Goal: Task Accomplishment & Management: Complete application form

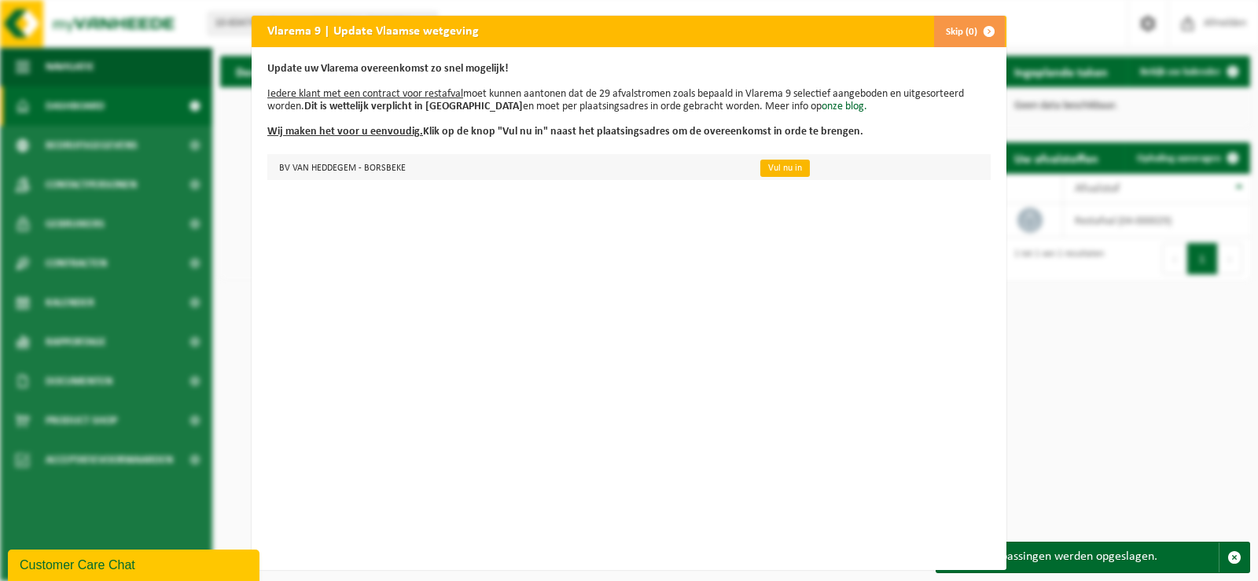
click at [774, 168] on link "Vul nu in" at bounding box center [785, 168] width 50 height 17
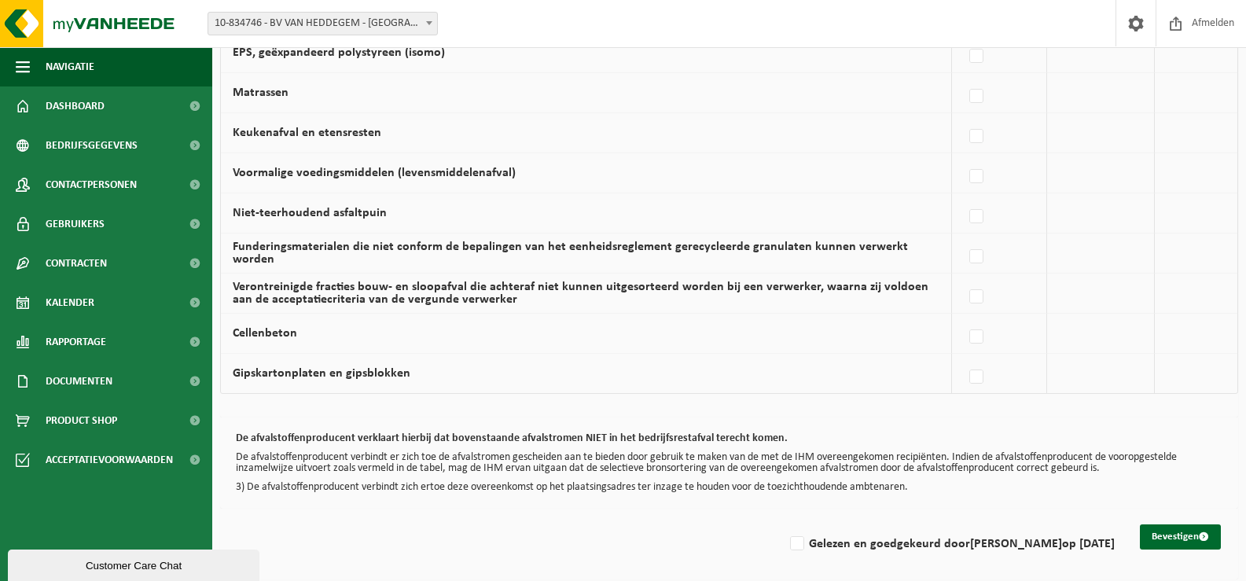
scroll to position [1049, 0]
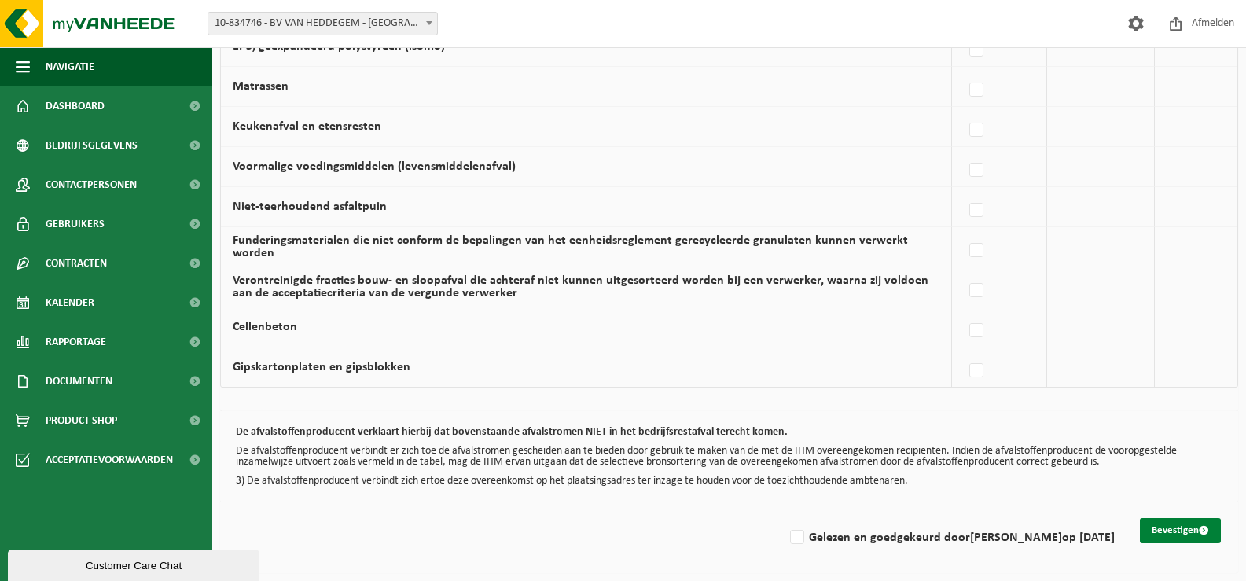
click at [1170, 527] on button "Bevestigen" at bounding box center [1180, 530] width 81 height 25
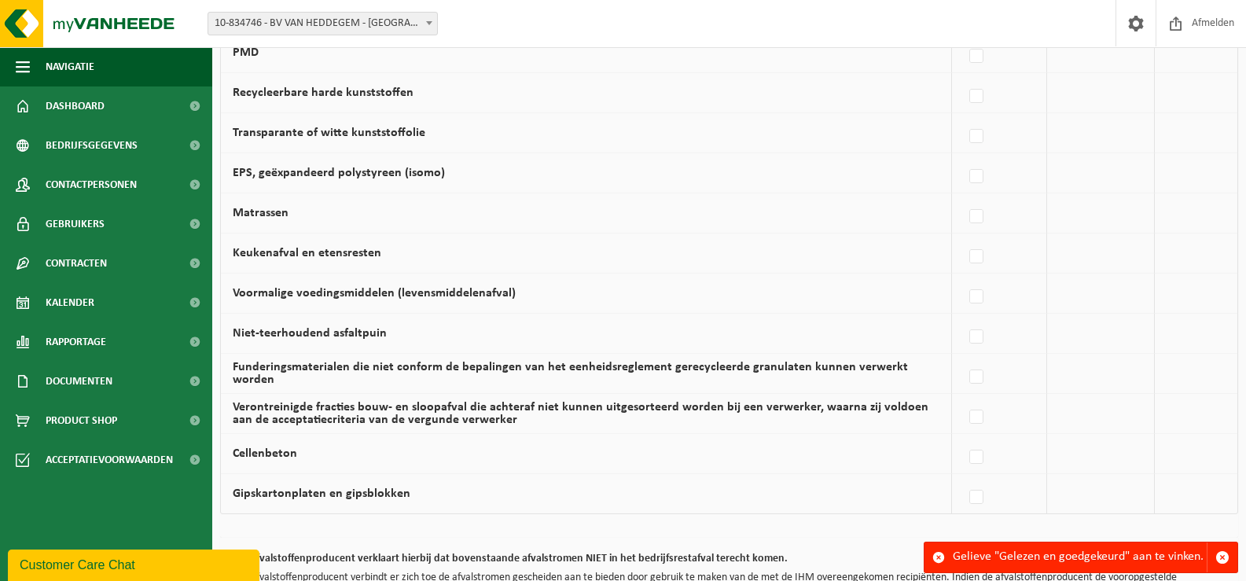
scroll to position [1049, 0]
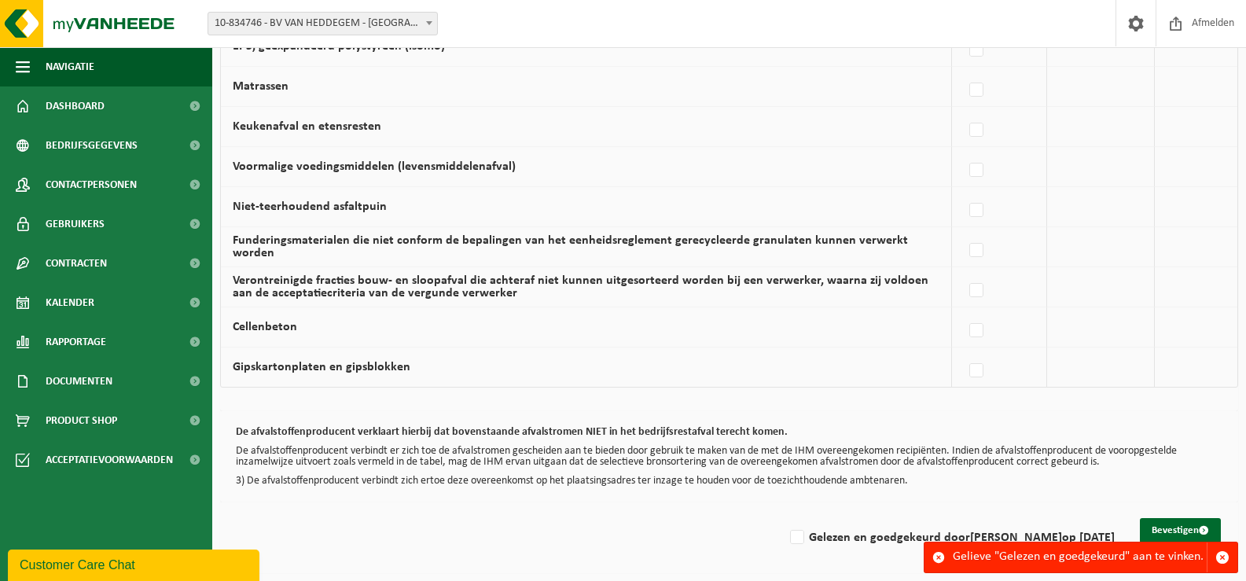
click at [1101, 491] on div "De afvalstoffenproducent verklaart hierbij dat bovenstaande afvalstromen NIET i…" at bounding box center [729, 456] width 1018 height 91
click at [1219, 554] on span "button" at bounding box center [1222, 557] width 14 height 14
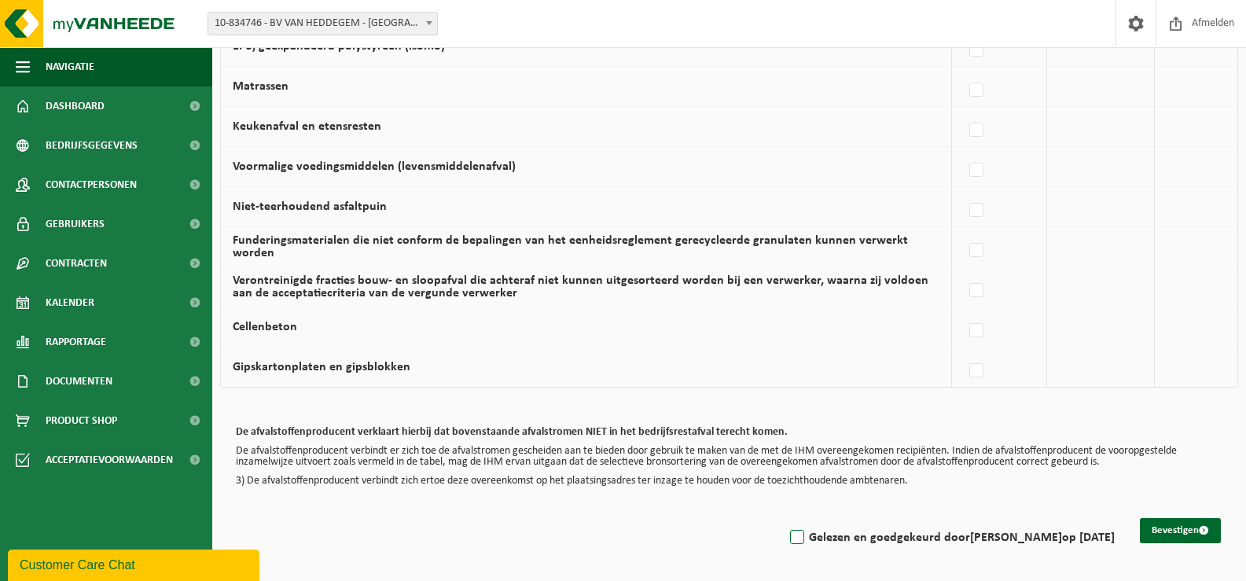
click at [787, 534] on label "Gelezen en goedgekeurd door ANN VAN HEDDEGEM op 06/10/25" at bounding box center [951, 538] width 328 height 24
click at [784, 518] on input "Gelezen en goedgekeurd door ANN VAN HEDDEGEM op 06/10/25" at bounding box center [784, 517] width 1 height 1
checkbox input "true"
click at [1158, 519] on button "Bevestigen" at bounding box center [1180, 530] width 81 height 25
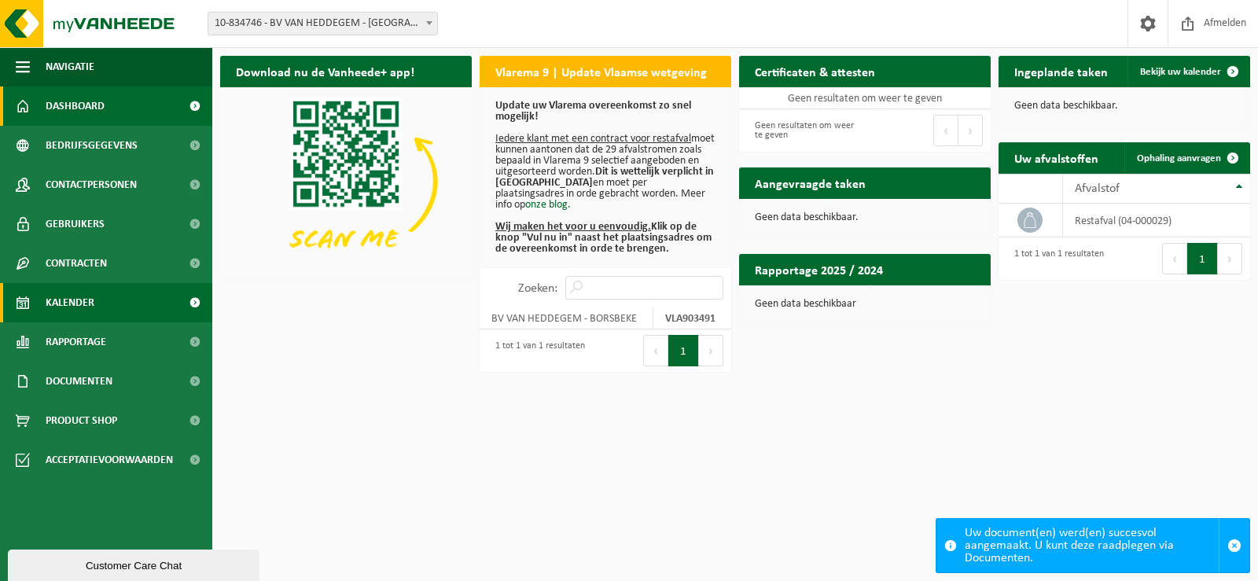
click at [77, 295] on span "Kalender" at bounding box center [70, 302] width 49 height 39
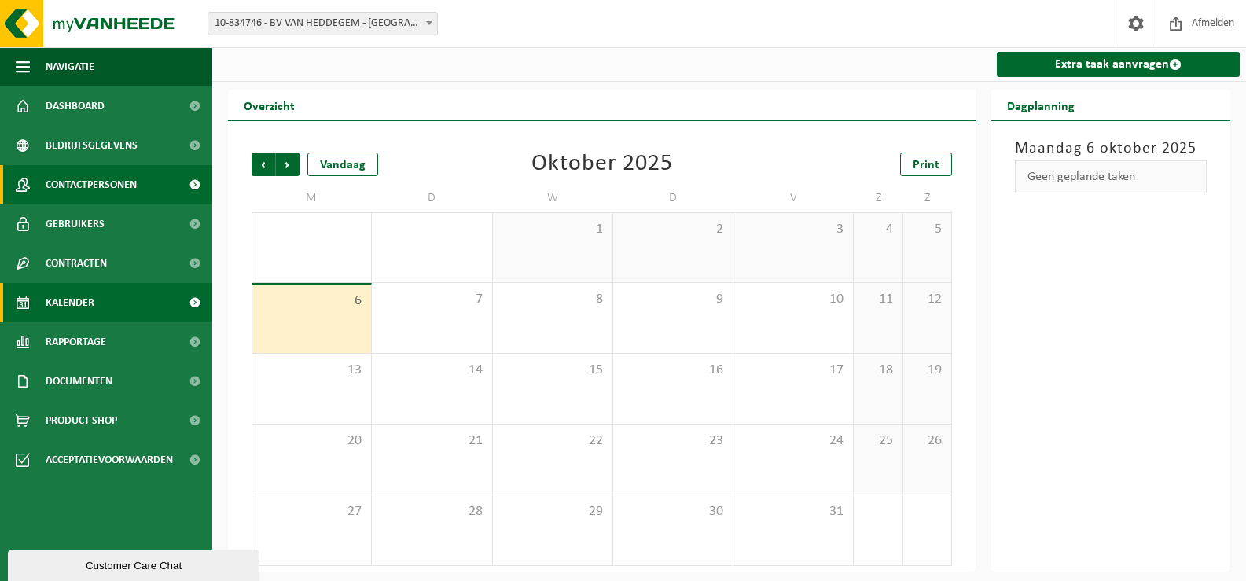
click at [77, 180] on span "Contactpersonen" at bounding box center [91, 184] width 91 height 39
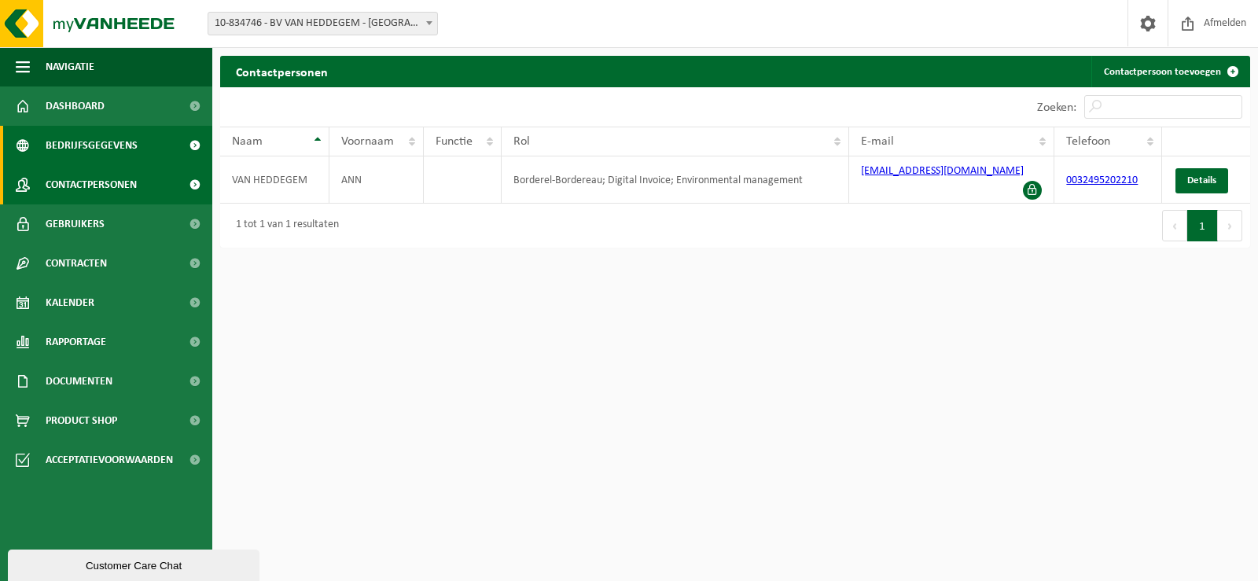
click at [93, 141] on span "Bedrijfsgegevens" at bounding box center [92, 145] width 92 height 39
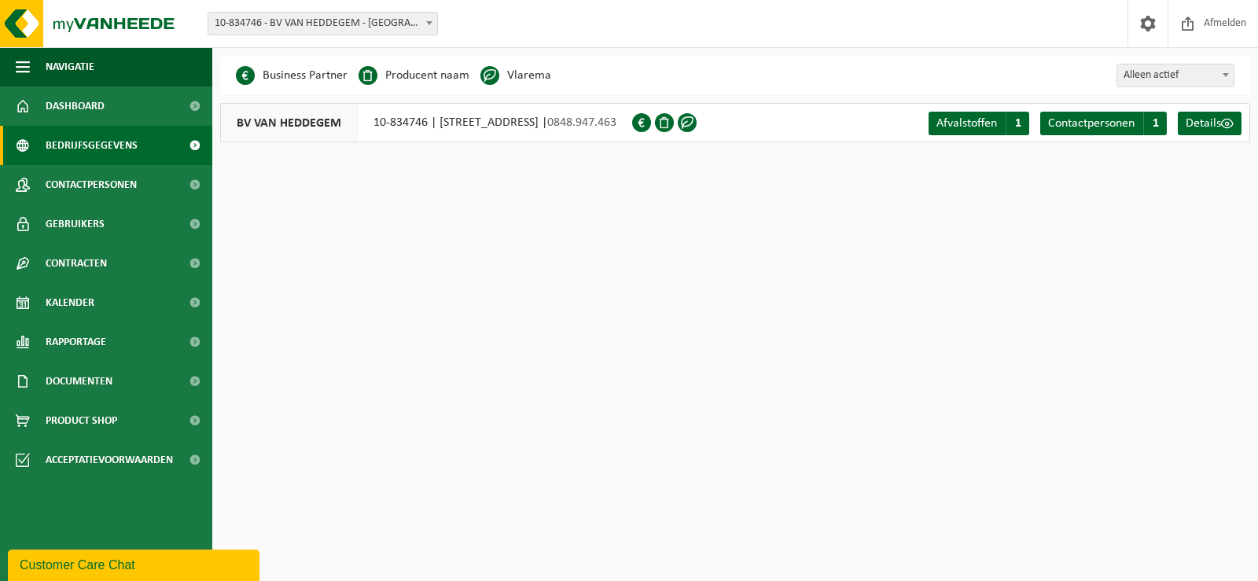
click at [651, 123] on span at bounding box center [641, 122] width 19 height 19
click at [674, 121] on span at bounding box center [664, 122] width 19 height 19
click at [696, 121] on span at bounding box center [687, 122] width 19 height 19
click at [1209, 124] on span "Details" at bounding box center [1202, 123] width 35 height 13
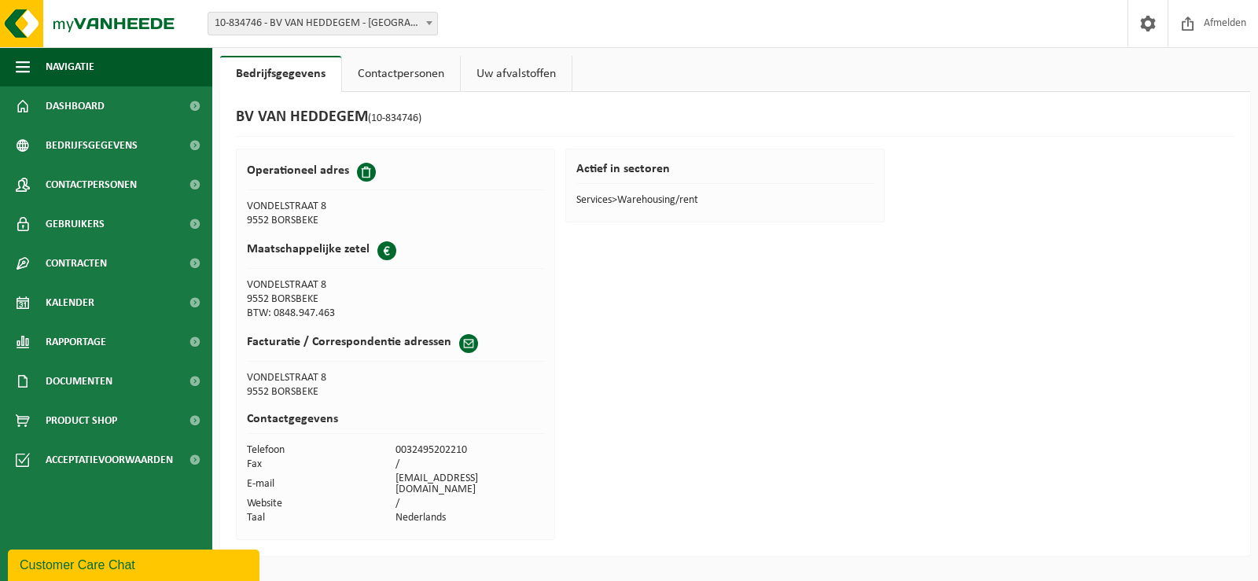
click at [360, 171] on span at bounding box center [366, 172] width 19 height 19
drag, startPoint x: 325, startPoint y: 204, endPoint x: 247, endPoint y: 213, distance: 79.1
click at [247, 213] on td "VONDELSTRAAT 8" at bounding box center [321, 207] width 149 height 14
click at [483, 278] on th "Maatschappelijke zetel" at bounding box center [396, 255] width 298 height 46
click at [108, 561] on div "Customer Care Chat" at bounding box center [134, 565] width 228 height 19
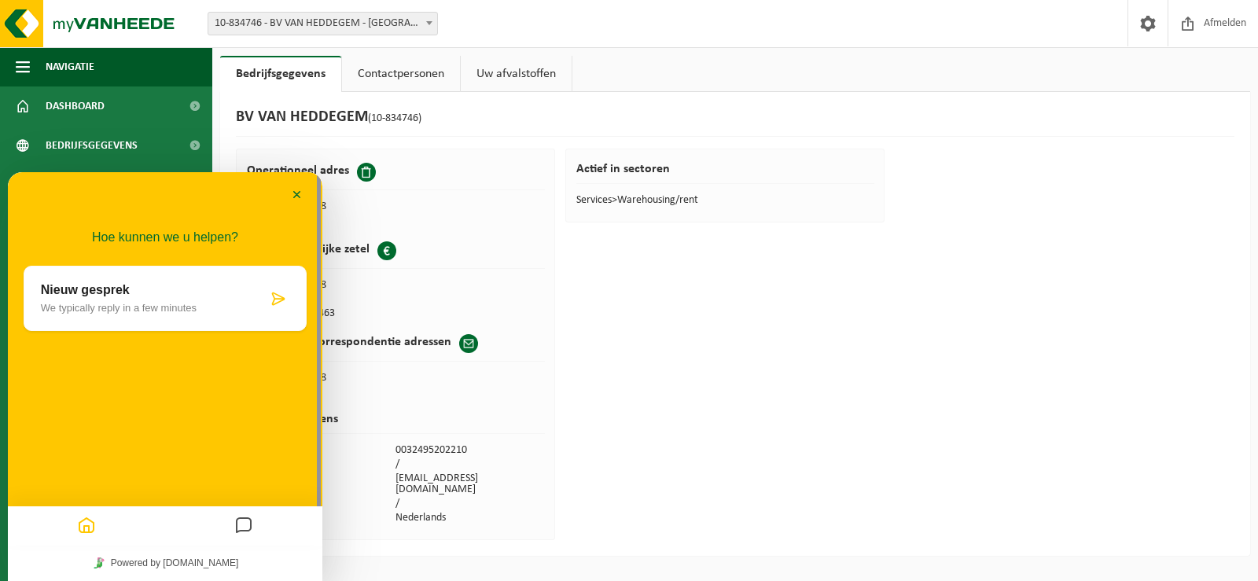
click at [128, 293] on p "Nieuw gesprek" at bounding box center [154, 290] width 226 height 14
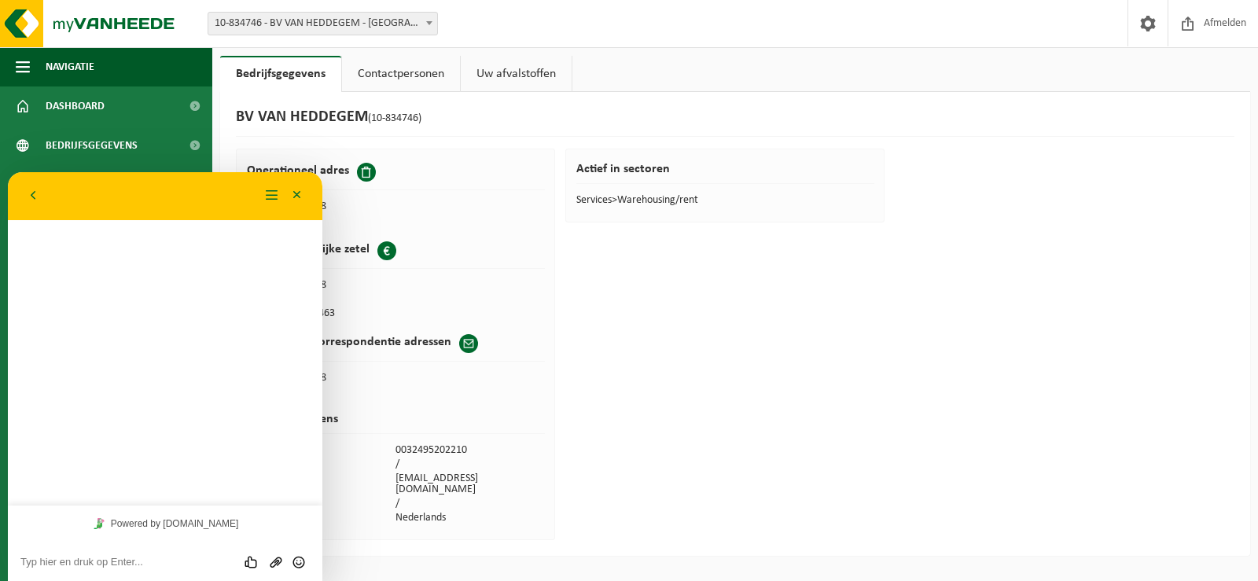
click at [78, 558] on textarea at bounding box center [164, 562] width 289 height 13
type textarea "Beste,"
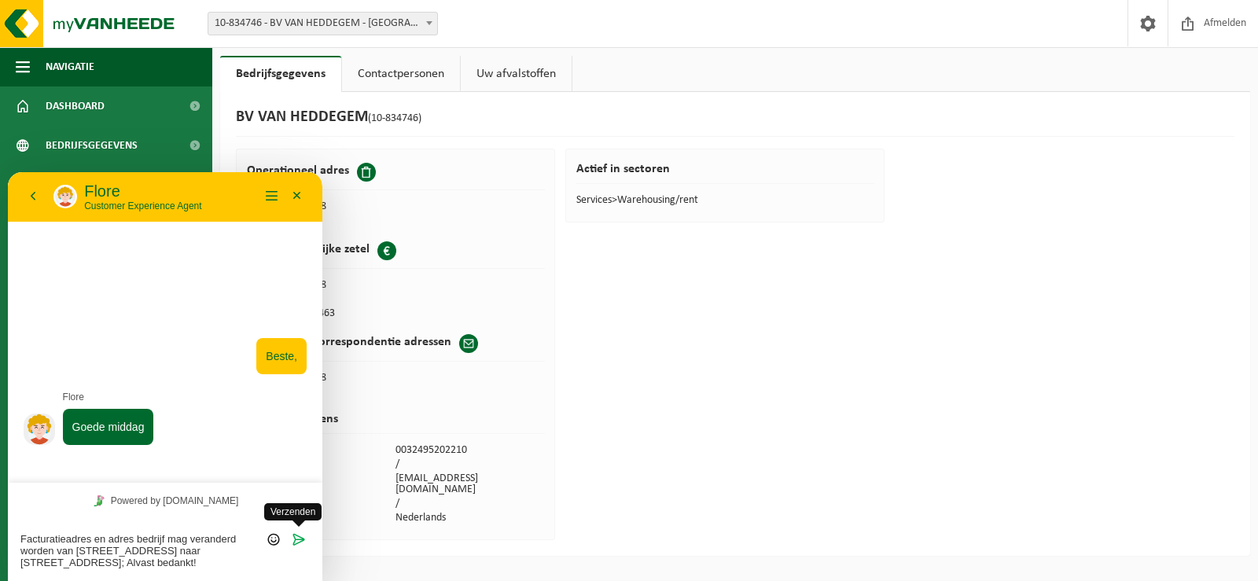
type textarea "Facturatieadres en adres bedrijf mag veranderd worden van Vondelstraat 8 naar P…"
click at [301, 540] on icon "Verzenden" at bounding box center [299, 539] width 14 height 14
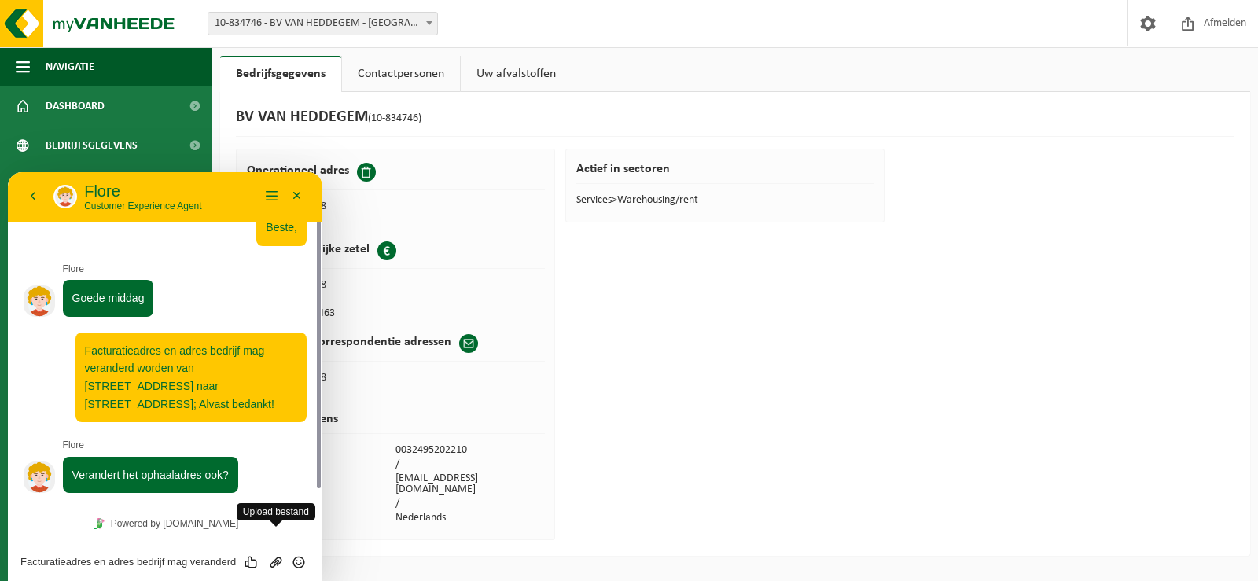
scroll to position [9, 0]
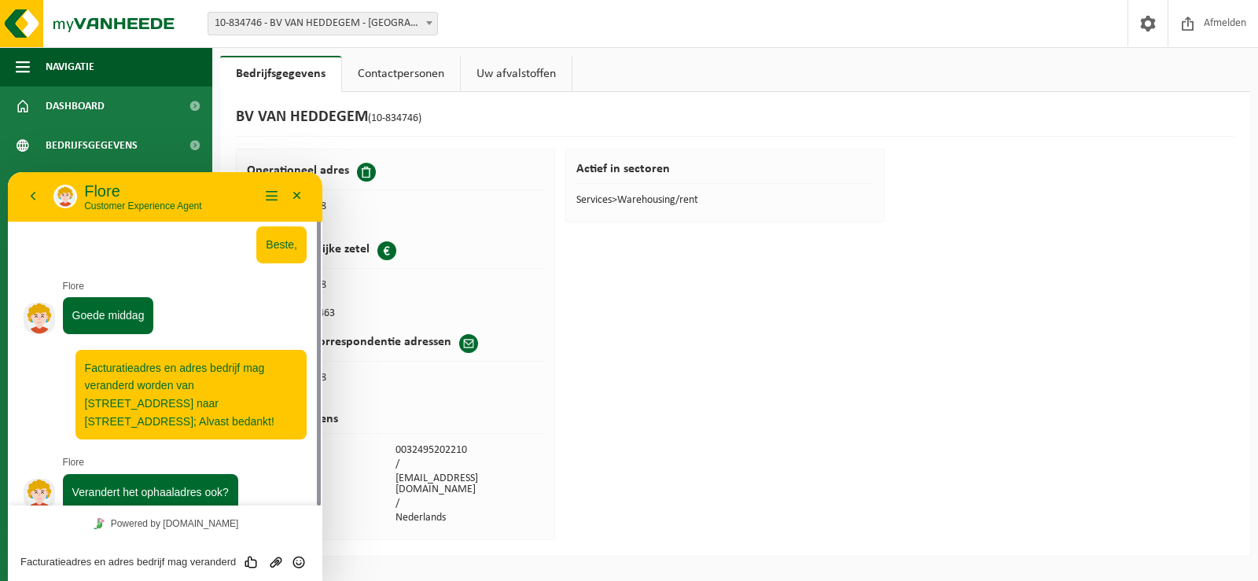
click at [39, 562] on textarea "Facturatieadres en adres bedrijf mag veranderd worden van Vondelstraat 8 naar P…" at bounding box center [164, 562] width 289 height 13
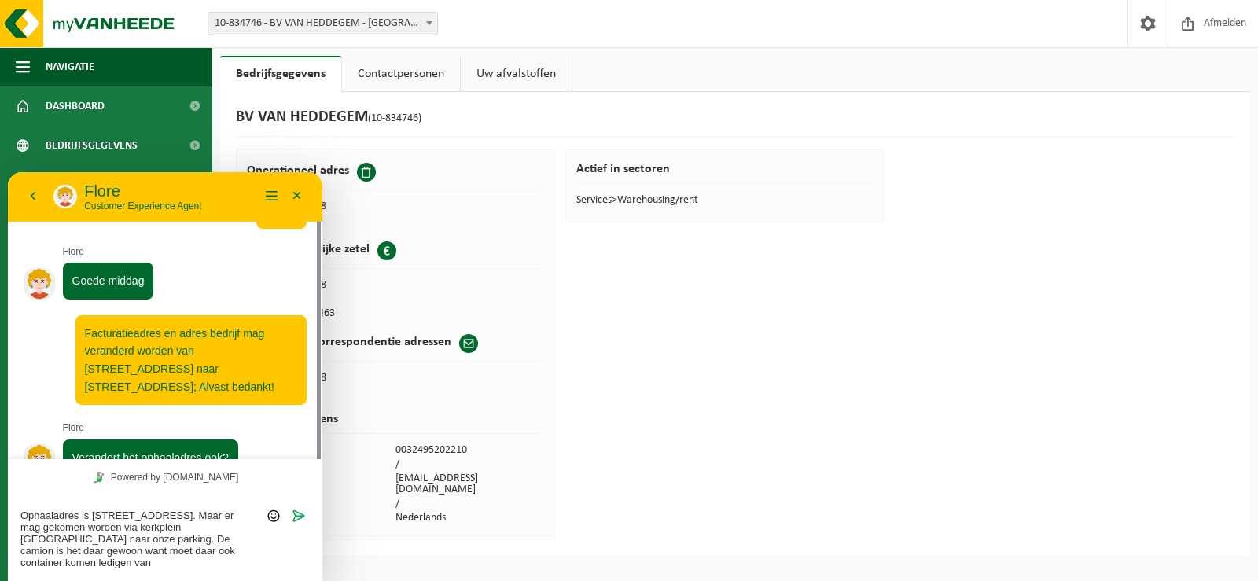
scroll to position [55, 0]
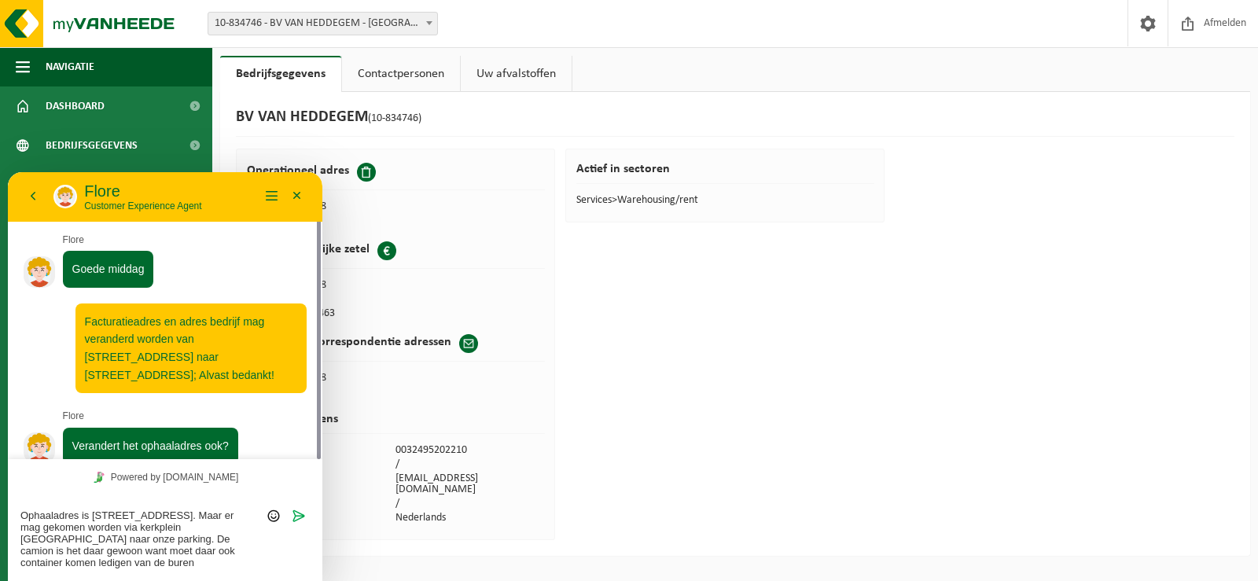
type textarea "Ophaaladres is Provincieweg 83. Maar er mag gekomen worden via kerkplein Borsbe…"
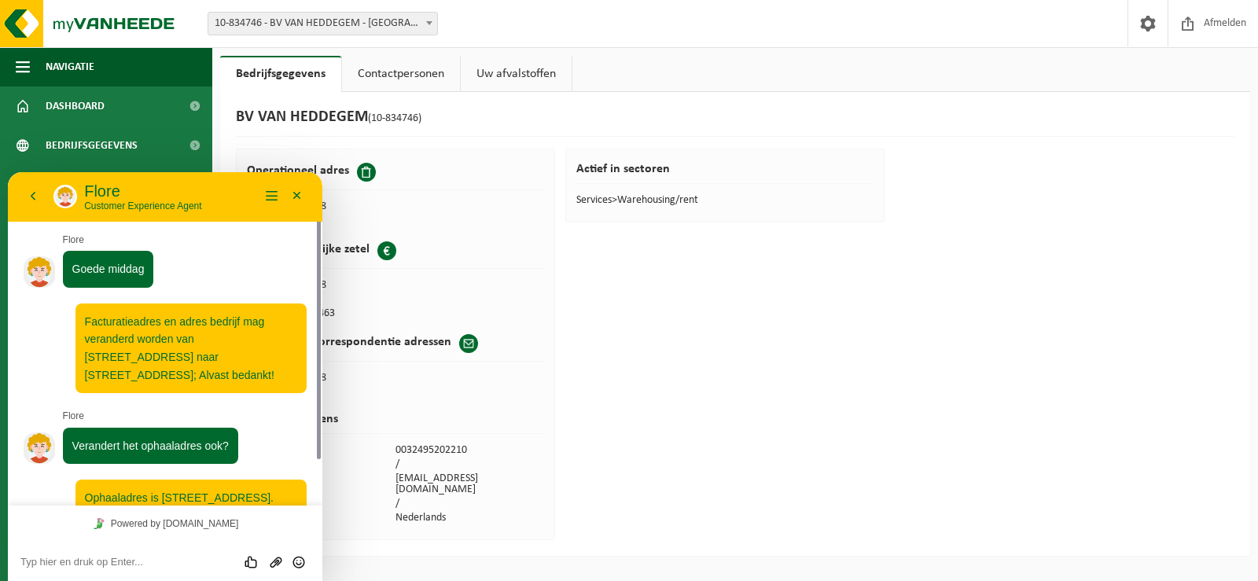
scroll to position [132, 0]
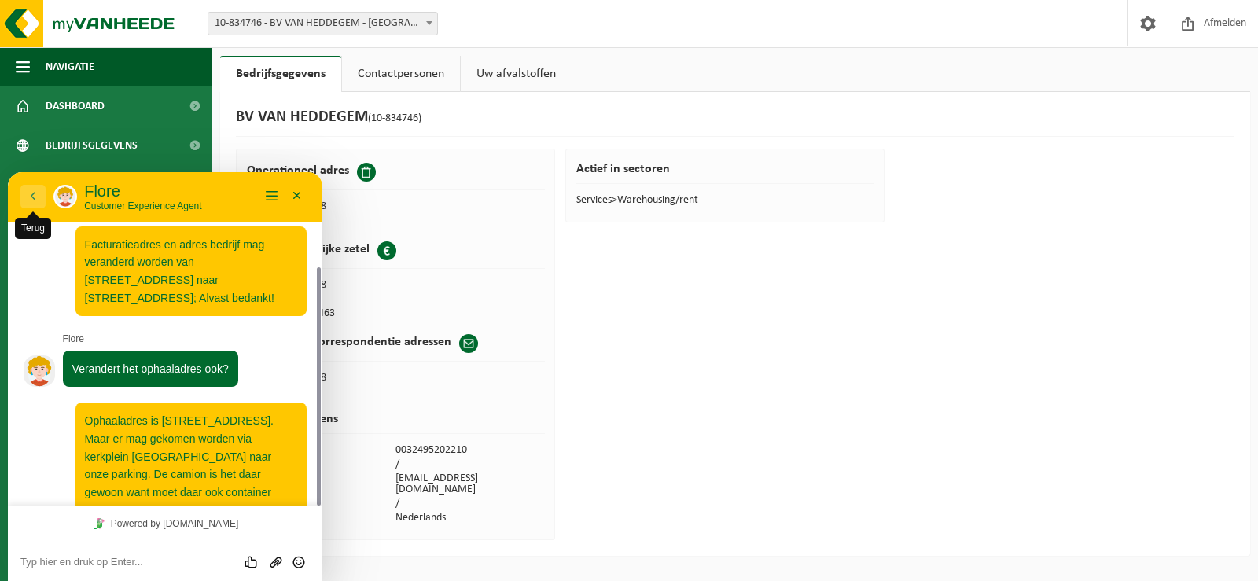
click at [34, 197] on button "Terug" at bounding box center [32, 197] width 25 height 24
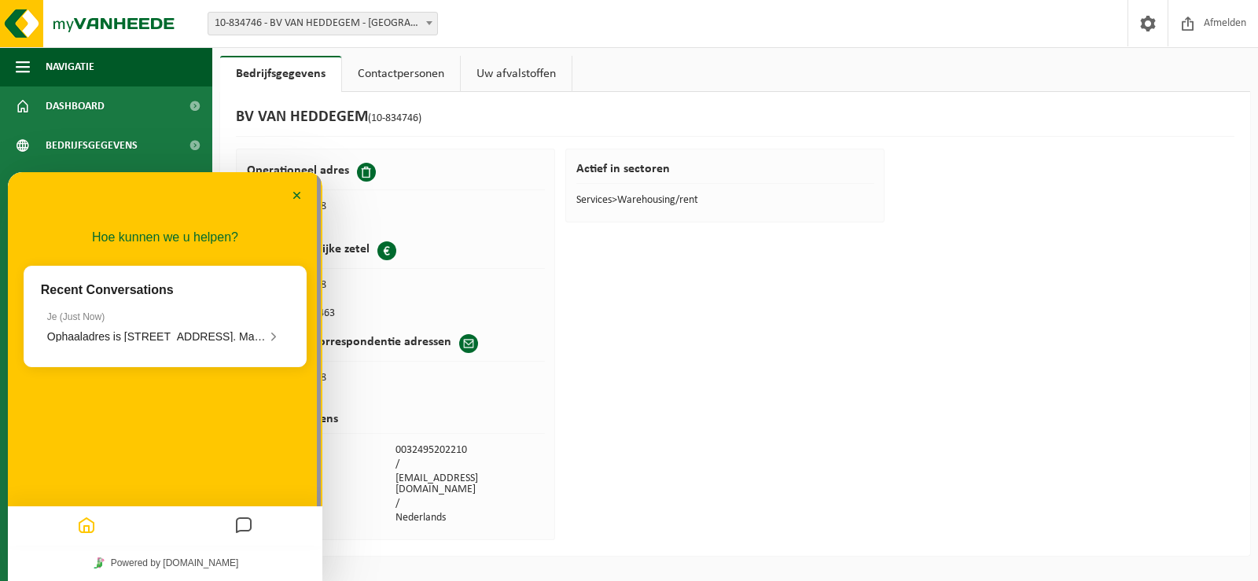
scroll to position [92, 0]
click at [301, 191] on button "Minimaliseer" at bounding box center [297, 196] width 25 height 24
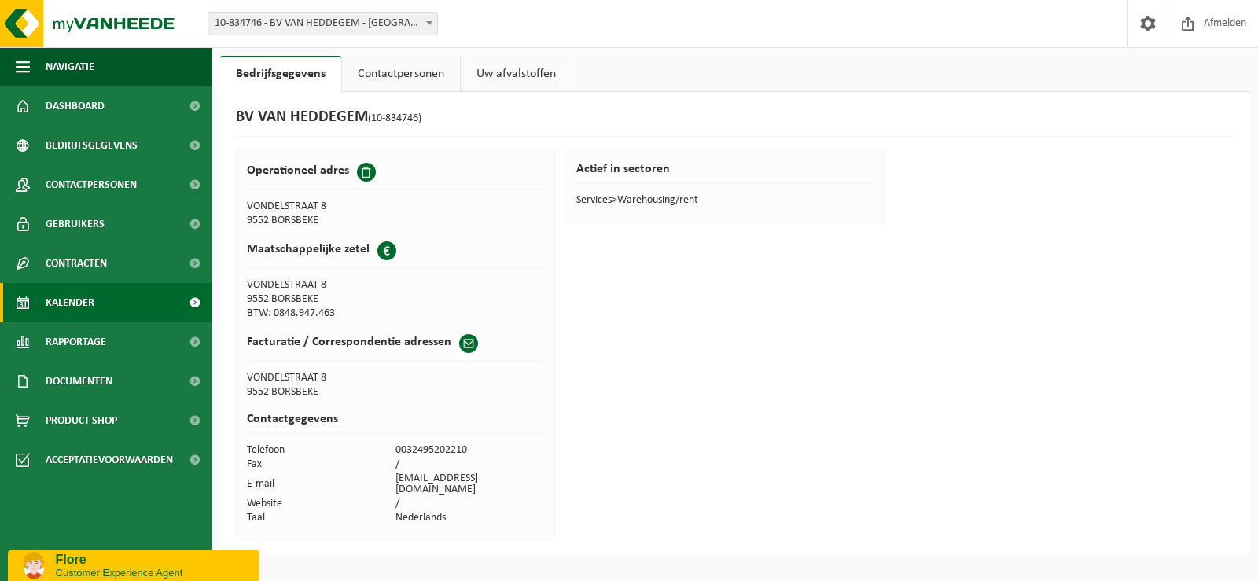
click at [90, 300] on span "Kalender" at bounding box center [70, 302] width 49 height 39
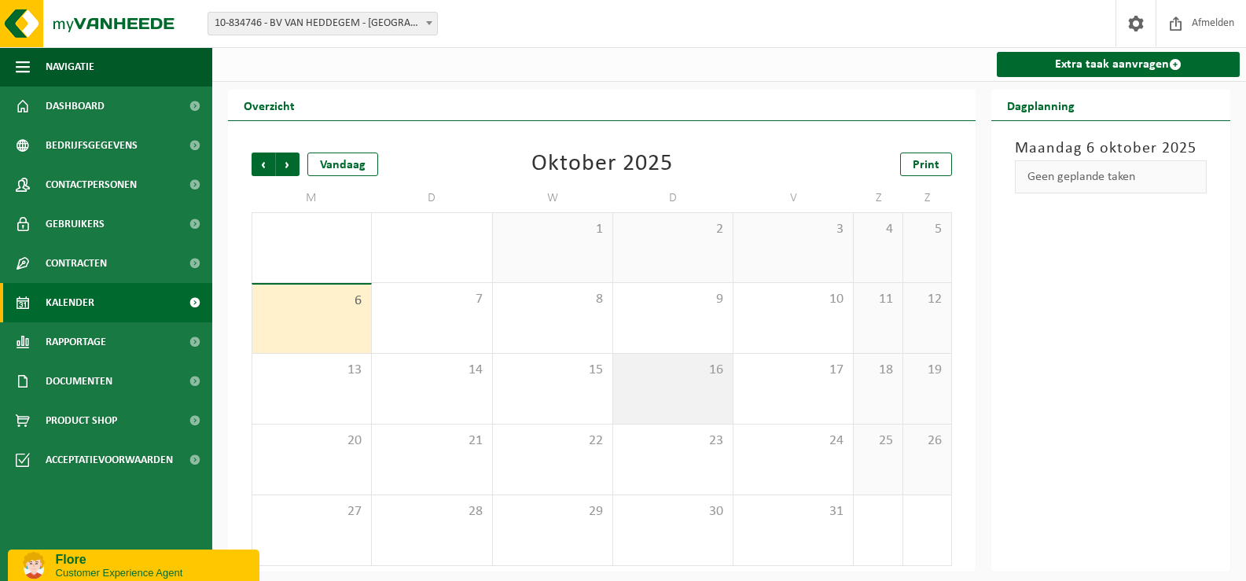
click at [692, 385] on div "16" at bounding box center [672, 389] width 119 height 70
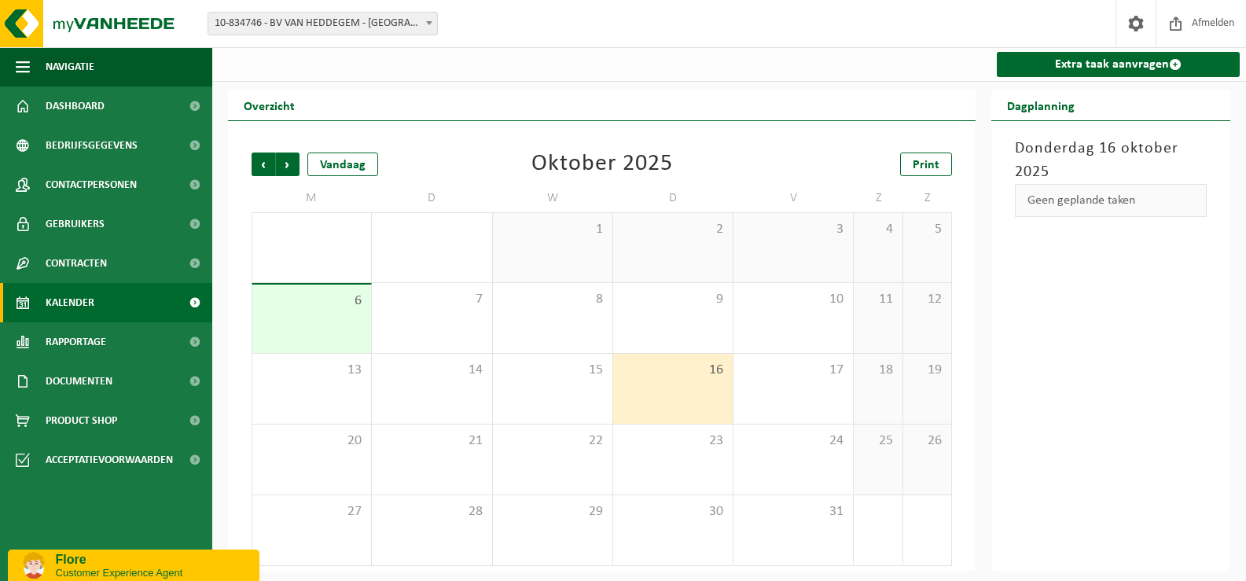
click at [1060, 197] on div "Geen geplande taken" at bounding box center [1111, 200] width 192 height 33
click at [116, 563] on p "Flore" at bounding box center [152, 560] width 192 height 14
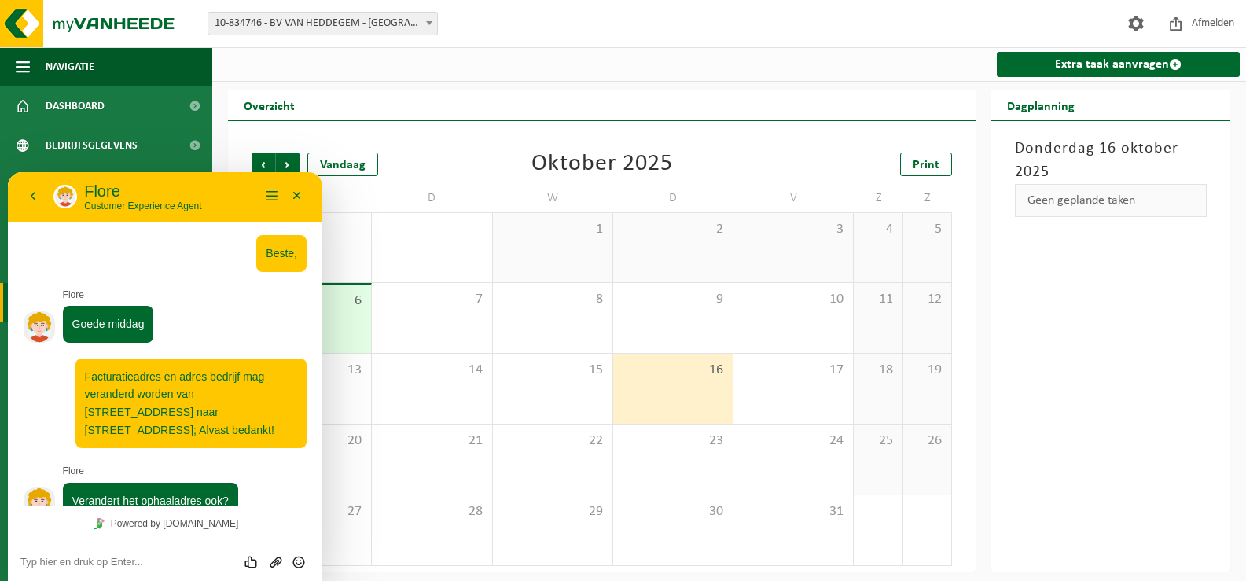
scroll to position [132, 0]
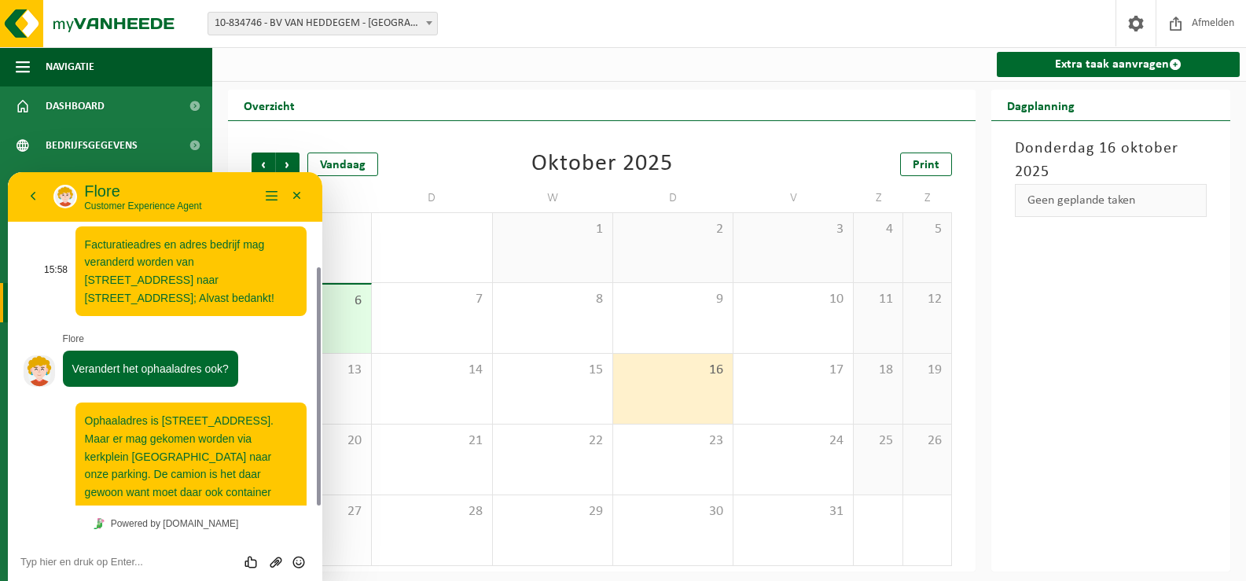
click at [134, 260] on span "Facturatieadres en adres bedrijf mag veranderd worden van [STREET_ADDRESS] naar…" at bounding box center [179, 271] width 189 height 66
click at [146, 94] on link "Dashboard" at bounding box center [106, 105] width 212 height 39
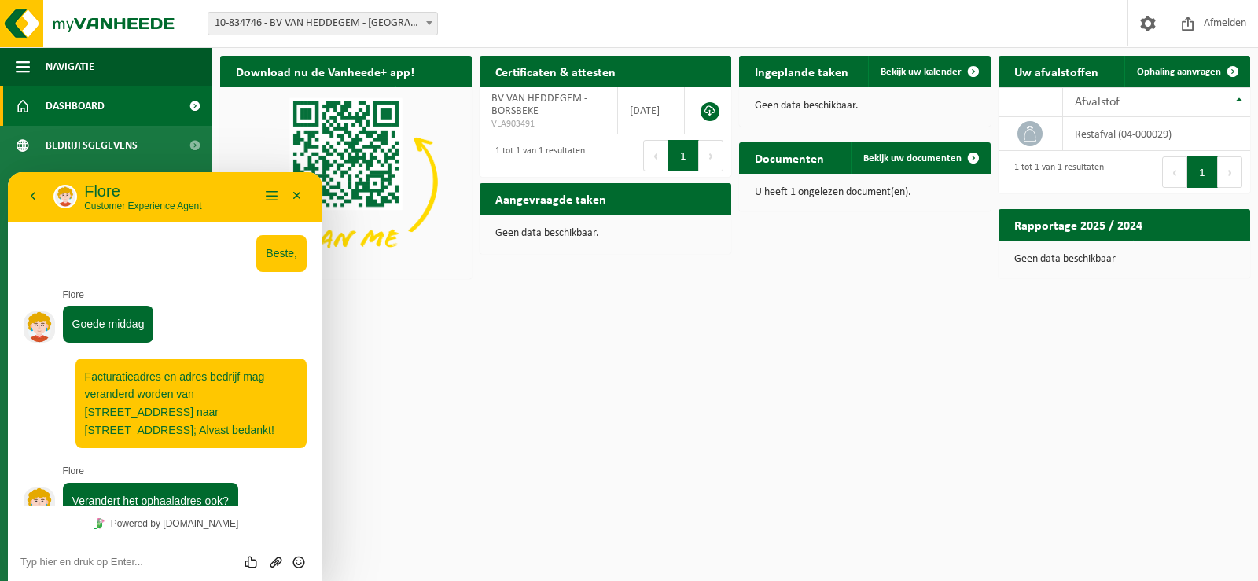
scroll to position [132, 0]
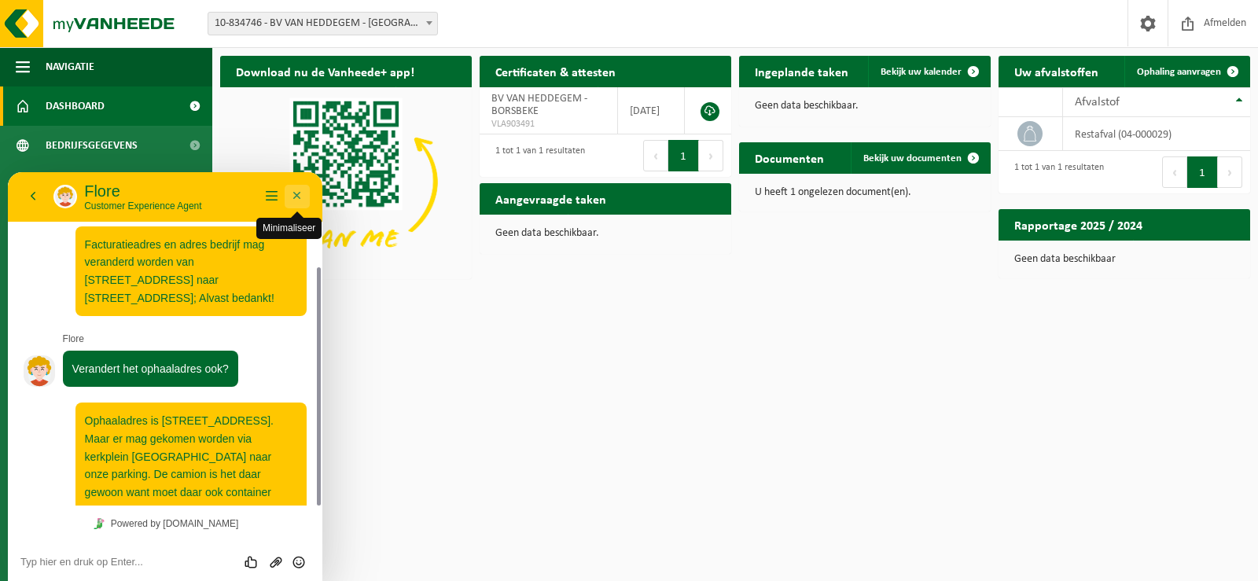
click at [296, 191] on button "Minimaliseer" at bounding box center [297, 197] width 25 height 24
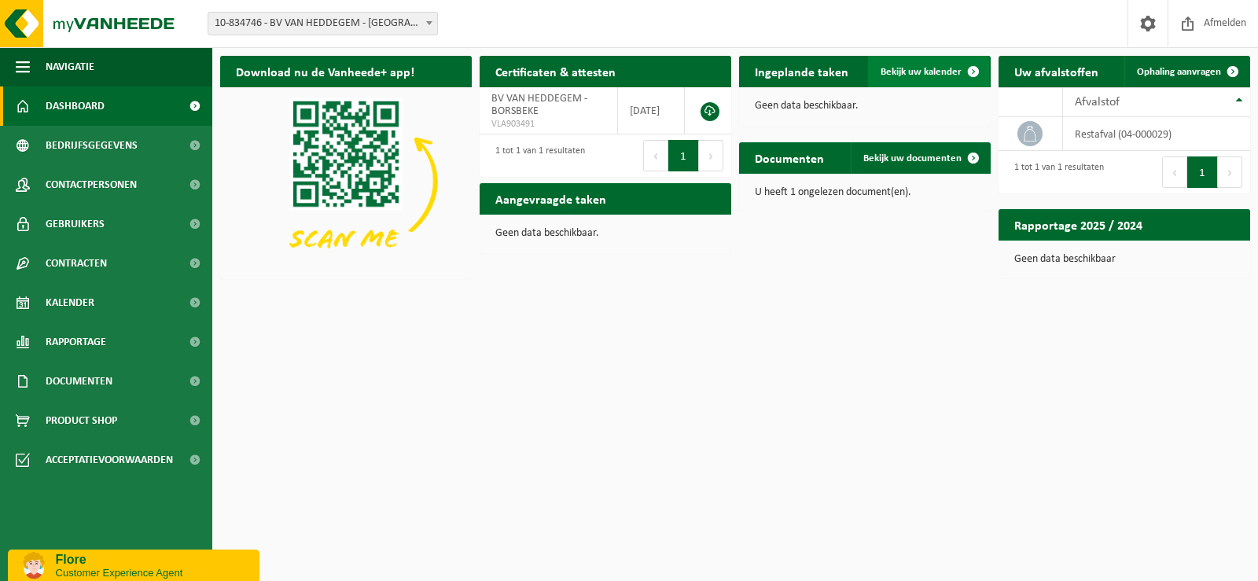
click at [972, 66] on span at bounding box center [972, 71] width 31 height 31
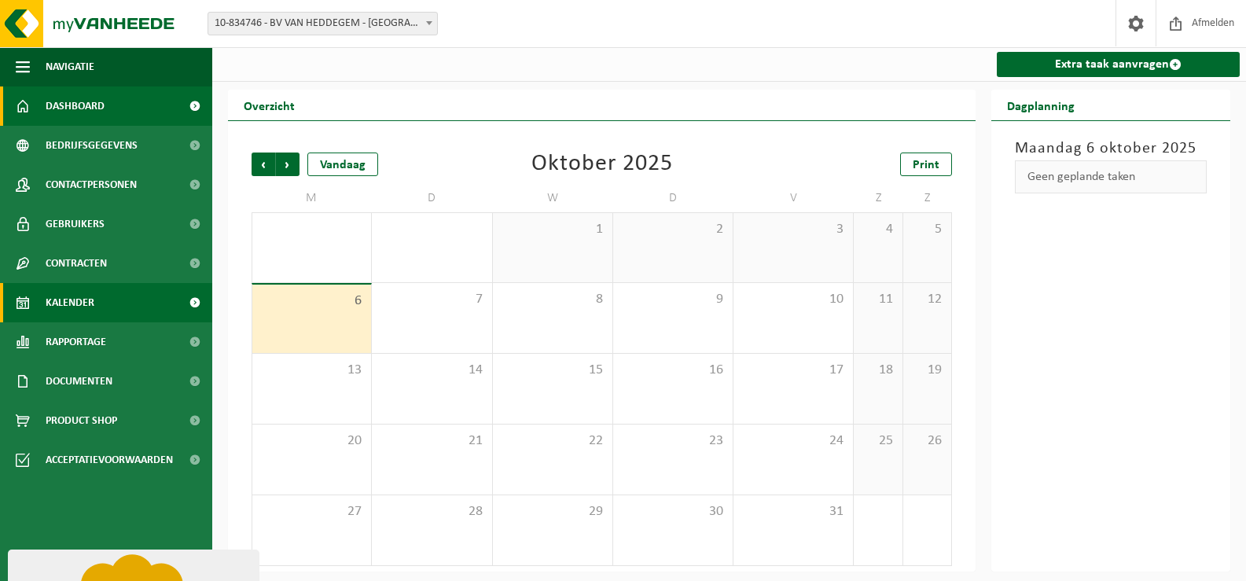
click at [83, 105] on span "Dashboard" at bounding box center [75, 105] width 59 height 39
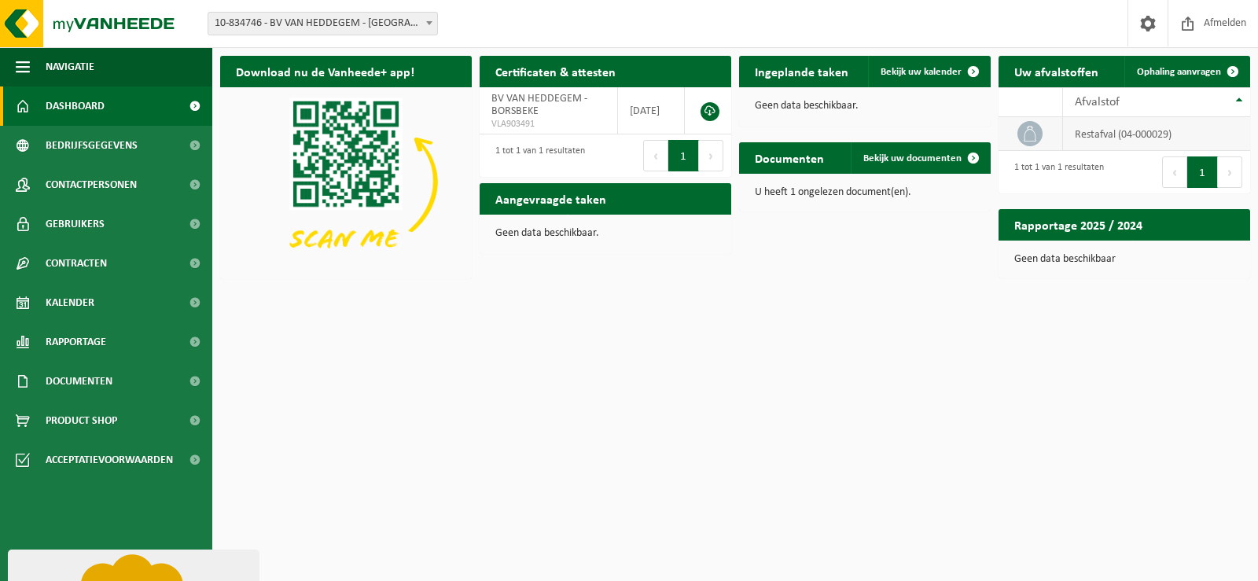
click at [1090, 132] on td "restafval (04-000029)" at bounding box center [1156, 134] width 187 height 34
click at [1027, 133] on icon at bounding box center [1030, 134] width 16 height 16
click at [1175, 70] on span "Ophaling aanvragen" at bounding box center [1179, 72] width 84 height 10
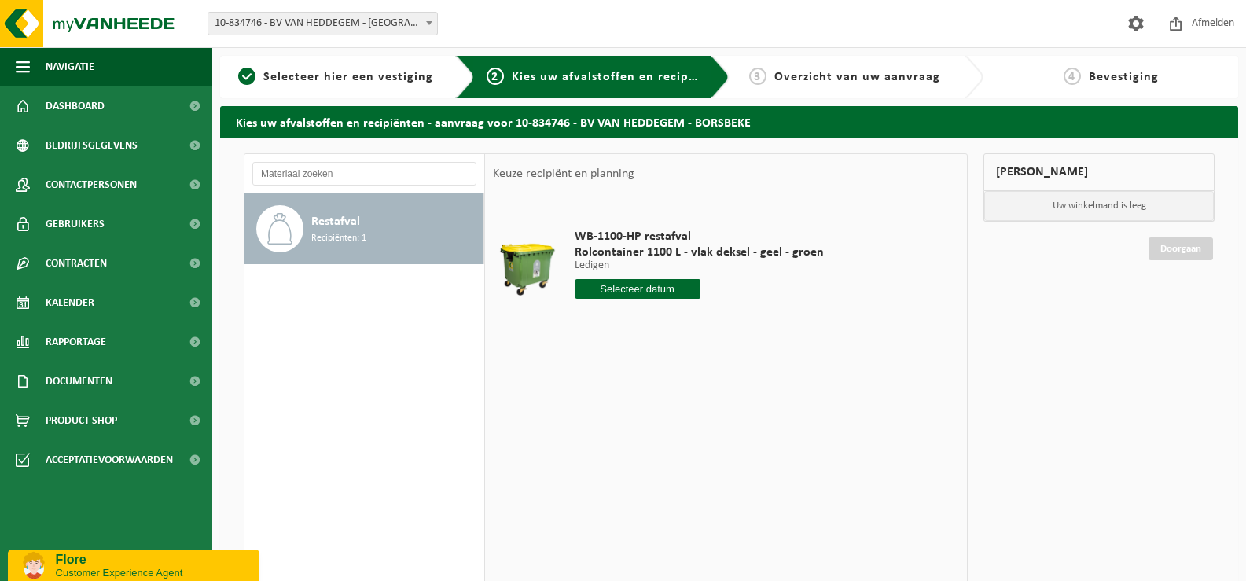
click at [377, 239] on div "Restafval Recipiënten: 1" at bounding box center [395, 228] width 168 height 47
click at [623, 288] on input "text" at bounding box center [637, 289] width 125 height 20
click at [861, 412] on div "WB-1100-HP restafval Rolcontainer 1100 L - vlak deksel - geel - groen Ledigen L…" at bounding box center [726, 429] width 482 height 472
click at [211, 572] on p "Customer Experience Agent" at bounding box center [152, 573] width 192 height 12
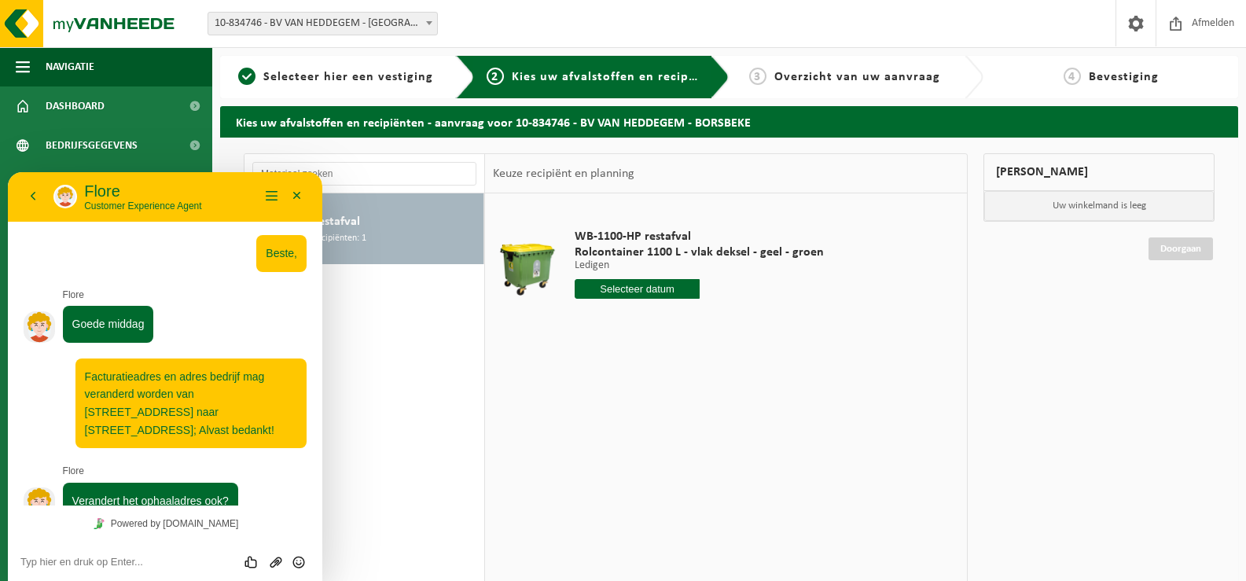
scroll to position [132, 0]
